Goal: Check status: Check status

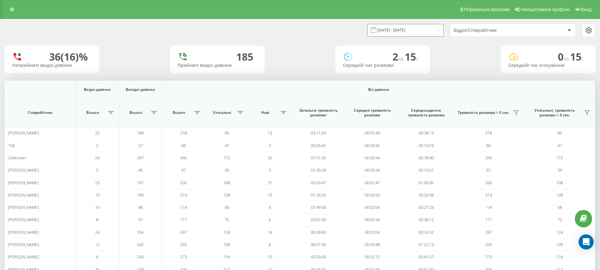
click at [412, 29] on input "[DATE] - [DATE]" at bounding box center [405, 30] width 76 height 12
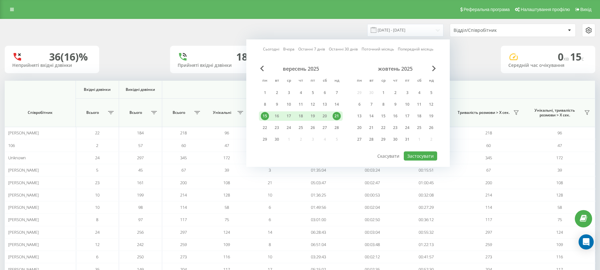
click at [265, 116] on div "15" at bounding box center [265, 116] width 8 height 8
click at [421, 156] on button "Застосувати" at bounding box center [420, 155] width 33 height 9
type input "[DATE] - [DATE]"
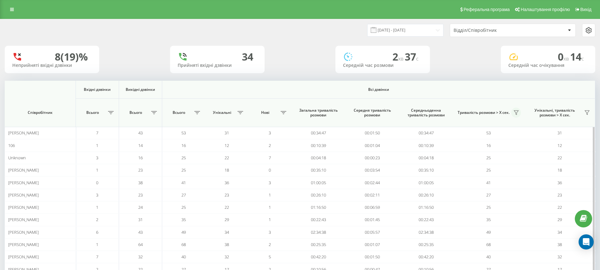
click at [518, 110] on icon at bounding box center [516, 112] width 5 height 5
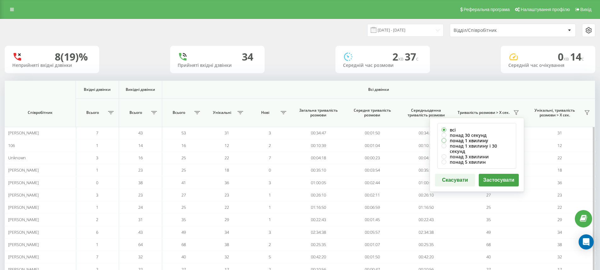
click at [444, 140] on label "понад 1 хвилину" at bounding box center [477, 140] width 71 height 5
radio input "true"
click at [501, 175] on button "Застосувати" at bounding box center [499, 180] width 40 height 13
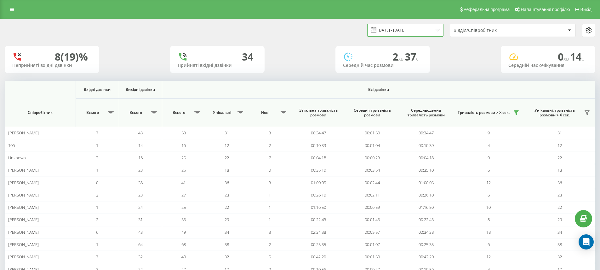
click at [415, 29] on input "[DATE] - [DATE]" at bounding box center [405, 30] width 76 height 12
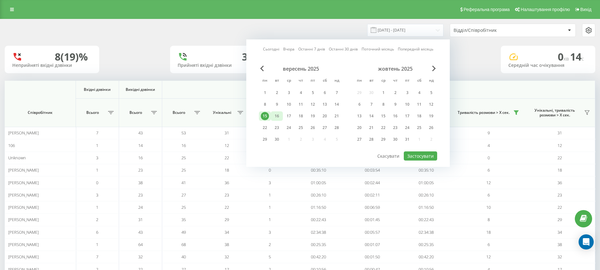
click at [279, 117] on div "16" at bounding box center [277, 116] width 8 height 8
click at [406, 157] on button "Застосувати" at bounding box center [420, 155] width 33 height 9
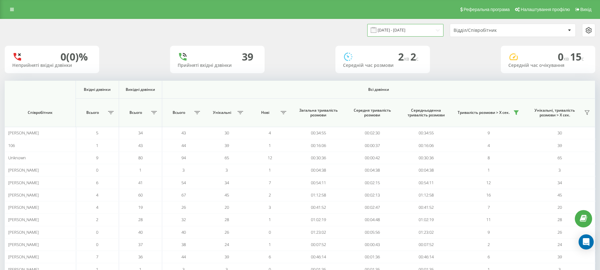
click at [417, 32] on input "[DATE] - [DATE]" at bounding box center [405, 30] width 76 height 12
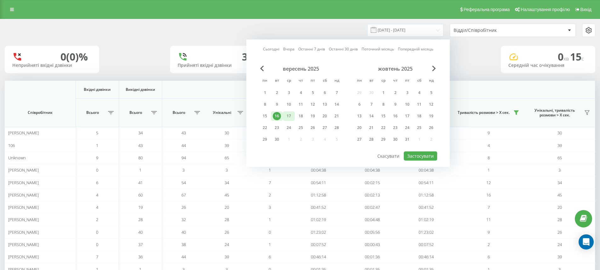
click at [289, 118] on div "17" at bounding box center [289, 116] width 8 height 8
click at [416, 159] on button "Застосувати" at bounding box center [420, 155] width 33 height 9
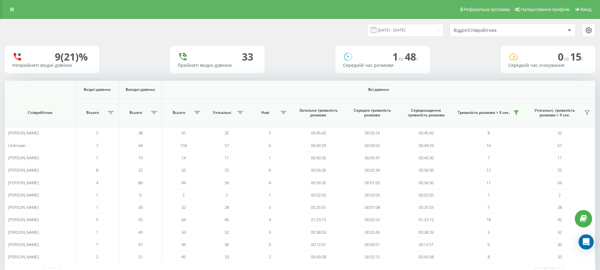
scroll to position [1, 0]
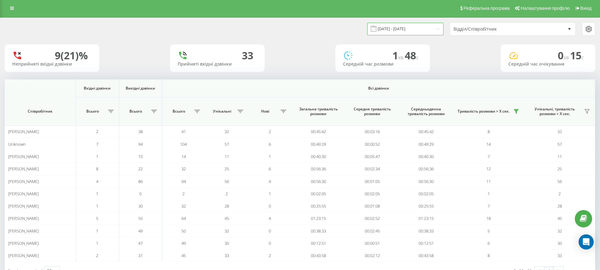
click at [398, 27] on input "[DATE] - [DATE]" at bounding box center [405, 29] width 76 height 12
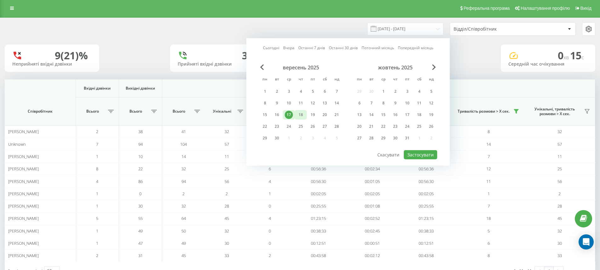
click at [302, 113] on div "18" at bounding box center [301, 115] width 8 height 8
click at [422, 154] on button "Застосувати" at bounding box center [420, 154] width 33 height 9
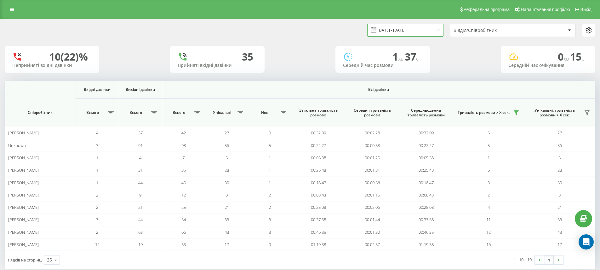
click at [391, 28] on input "[DATE] - [DATE]" at bounding box center [405, 30] width 76 height 12
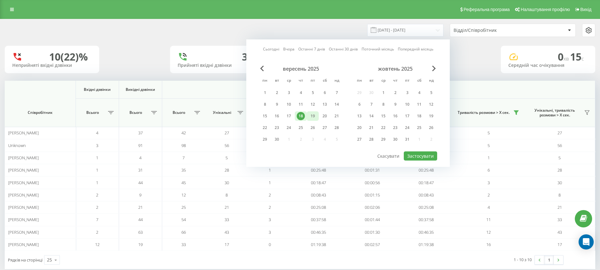
click at [312, 115] on div "19" at bounding box center [313, 116] width 8 height 8
click at [430, 160] on button "Застосувати" at bounding box center [420, 155] width 33 height 9
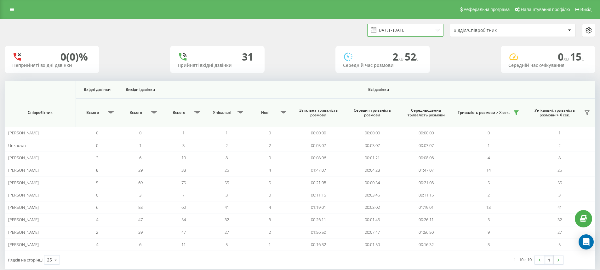
click at [398, 34] on input "[DATE] - [DATE]" at bounding box center [405, 30] width 76 height 12
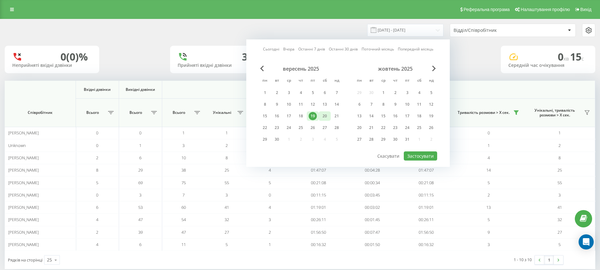
click at [328, 117] on div "20" at bounding box center [325, 116] width 8 height 8
click at [415, 161] on div "Сьогодні Вчора Останні 7 днів Останні 30 днів Поточний місяць Попередній місяць…" at bounding box center [348, 102] width 204 height 127
click at [415, 159] on button "Застосувати" at bounding box center [420, 155] width 33 height 9
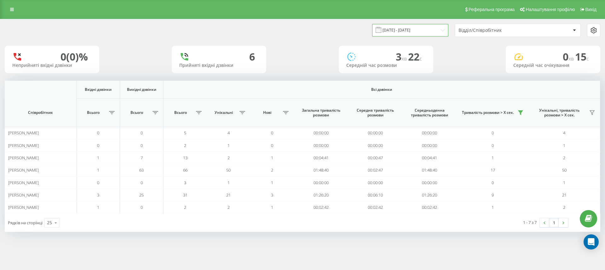
click at [401, 29] on input "[DATE] - [DATE]" at bounding box center [410, 30] width 76 height 12
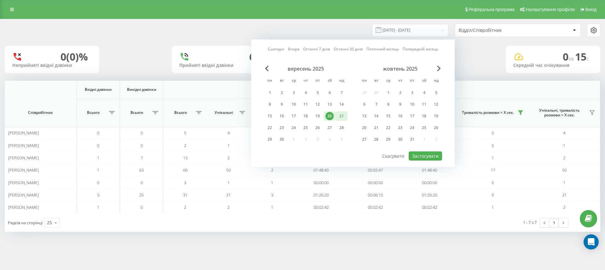
click at [343, 116] on div "21" at bounding box center [341, 116] width 8 height 8
click at [410, 152] on button "Застосувати" at bounding box center [425, 155] width 33 height 9
type input "[DATE] - [DATE]"
